Goal: Task Accomplishment & Management: Use online tool/utility

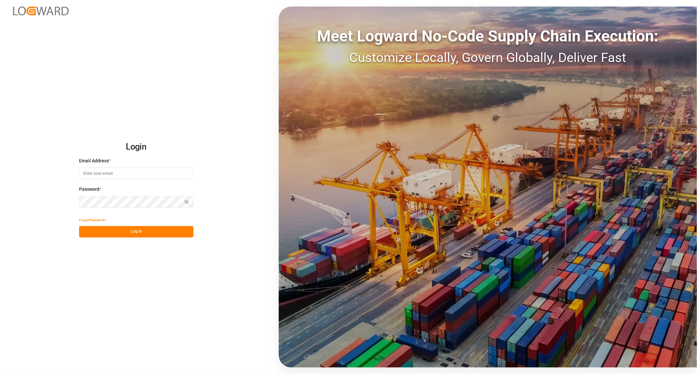
click at [123, 175] on input at bounding box center [136, 173] width 114 height 11
click at [133, 177] on input at bounding box center [136, 173] width 114 height 11
type input "[PERSON_NAME][EMAIL_ADDRESS][PERSON_NAME][DOMAIN_NAME]"
click at [151, 239] on div "Login Email Address * [PERSON_NAME][EMAIL_ADDRESS][PERSON_NAME][DOMAIN_NAME] Em…" at bounding box center [348, 187] width 697 height 374
drag, startPoint x: 150, startPoint y: 234, endPoint x: 174, endPoint y: 238, distance: 23.8
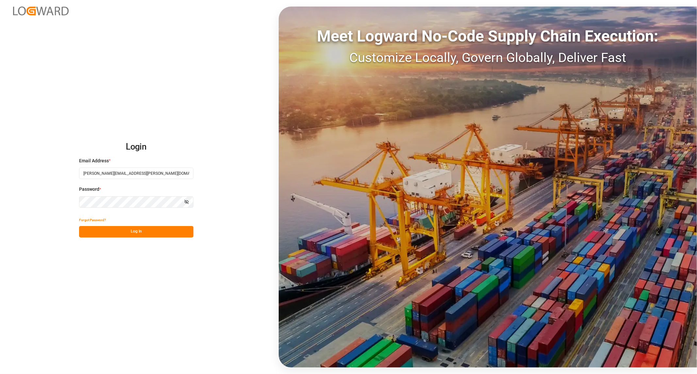
click at [150, 235] on button "Log In" at bounding box center [136, 231] width 114 height 11
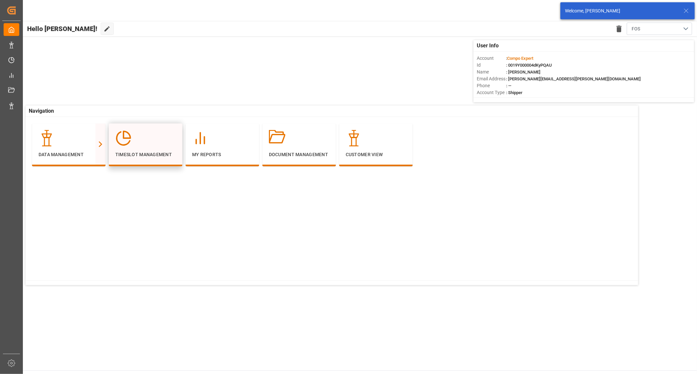
click at [149, 148] on div "Timeslot Management" at bounding box center [145, 144] width 60 height 28
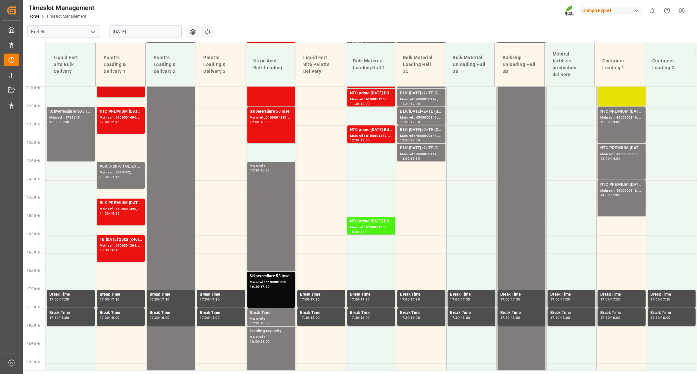
scroll to position [419, 0]
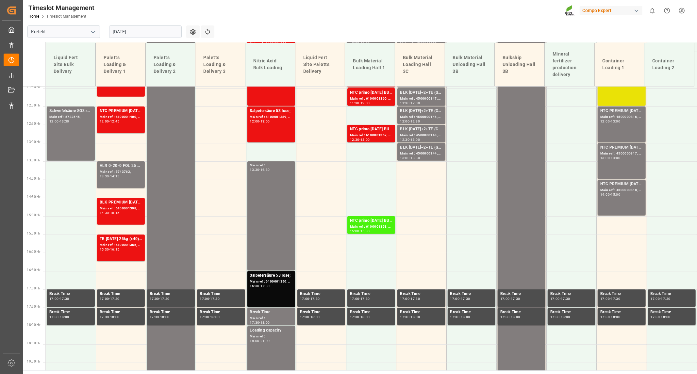
click at [152, 33] on input "[DATE]" at bounding box center [145, 31] width 73 height 12
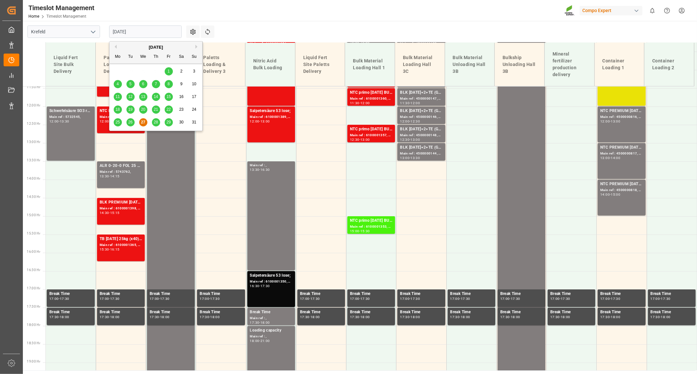
click at [128, 122] on span "26" at bounding box center [130, 122] width 4 height 5
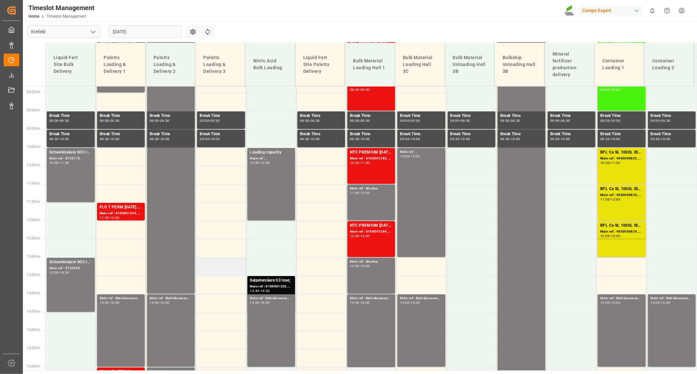
scroll to position [201, 0]
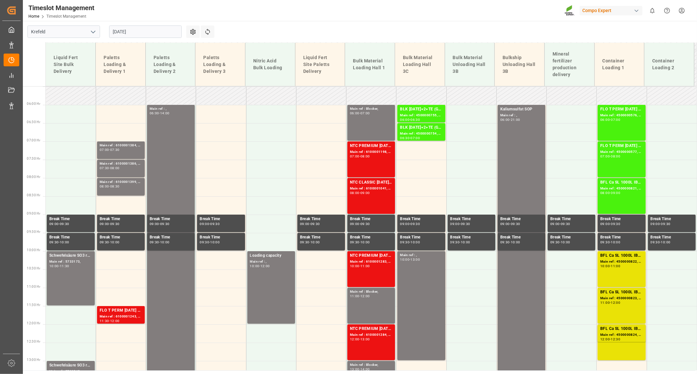
click at [149, 28] on input "[DATE]" at bounding box center [145, 31] width 73 height 12
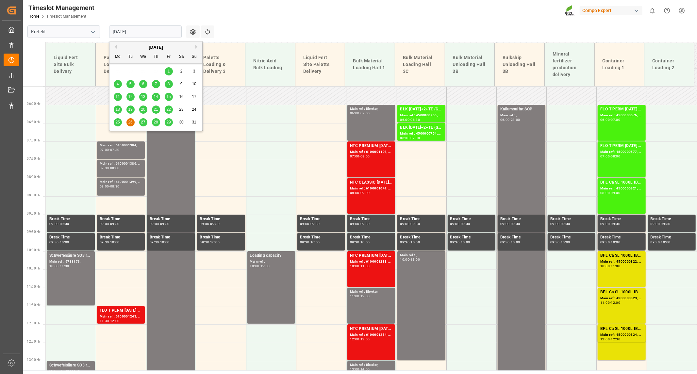
click at [115, 123] on div "25" at bounding box center [118, 123] width 8 height 8
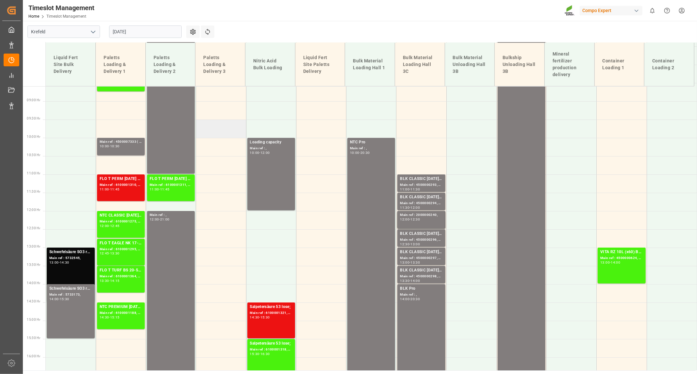
scroll to position [310, 0]
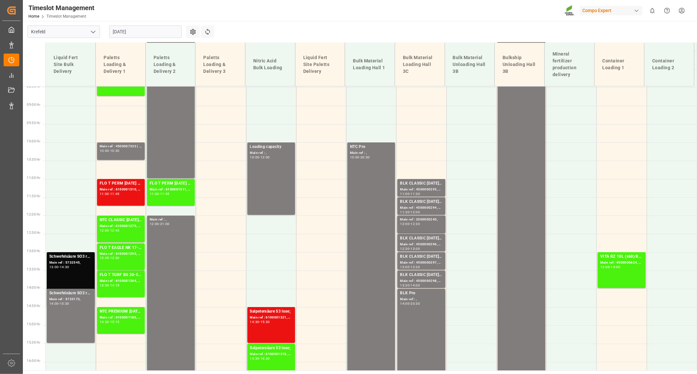
click at [147, 25] on div "[DATE]" at bounding box center [146, 32] width 82 height 22
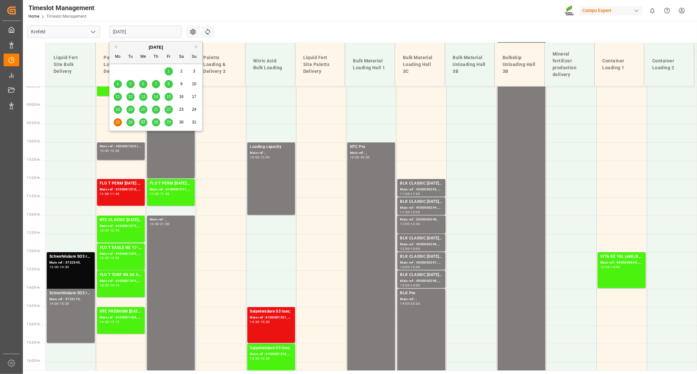
click at [131, 125] on div "26" at bounding box center [130, 123] width 8 height 8
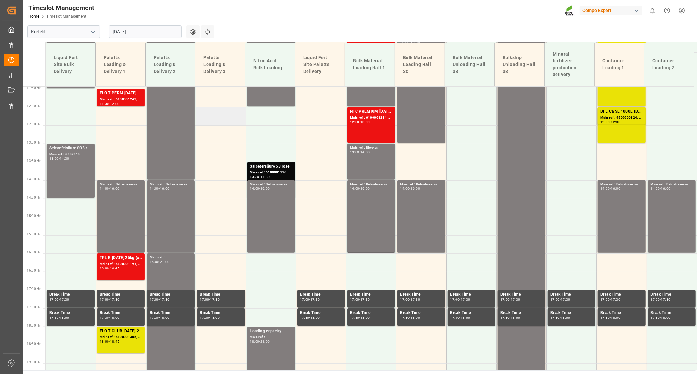
scroll to position [419, 0]
